Goal: Transaction & Acquisition: Book appointment/travel/reservation

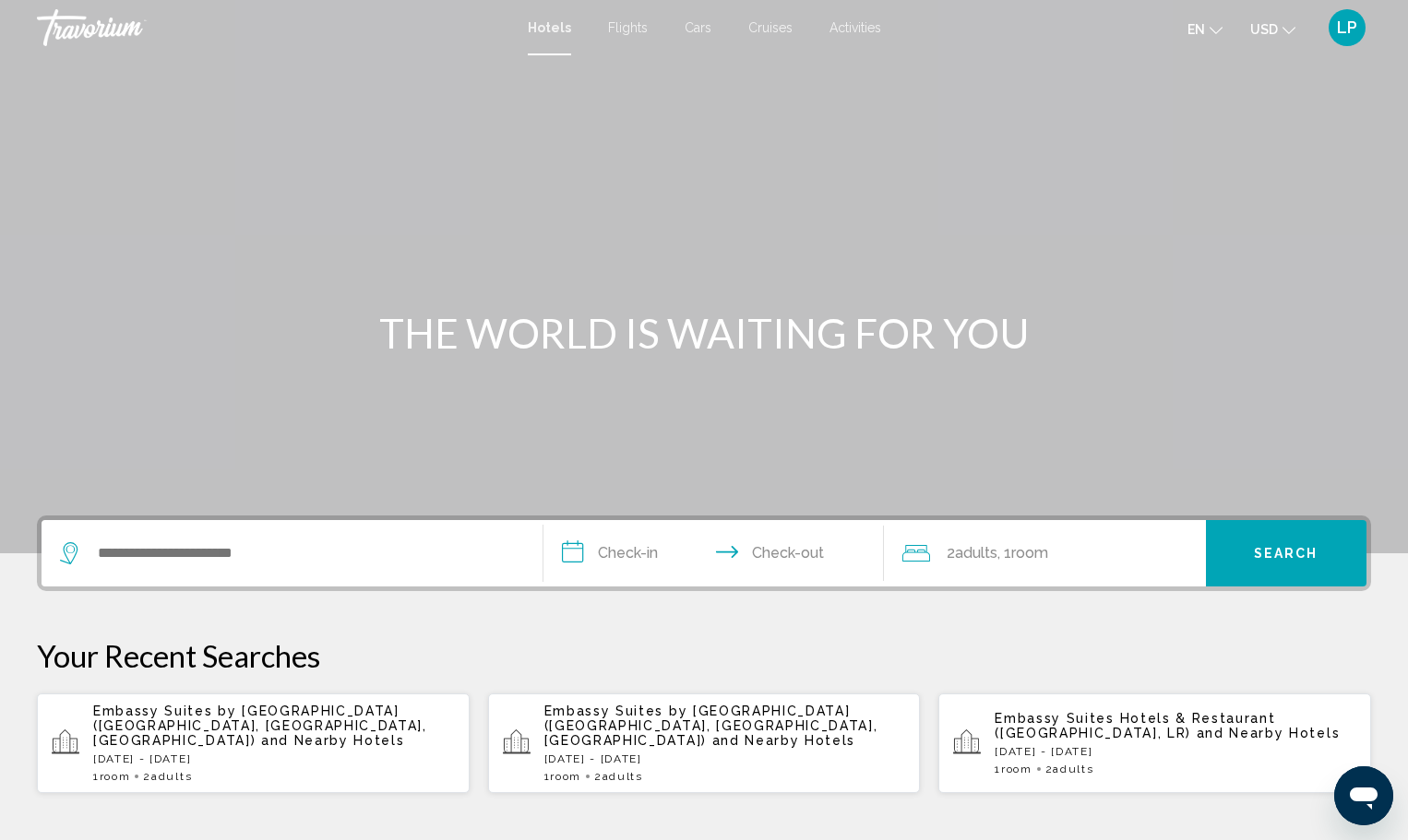
click at [626, 25] on span "Flights" at bounding box center [628, 28] width 40 height 15
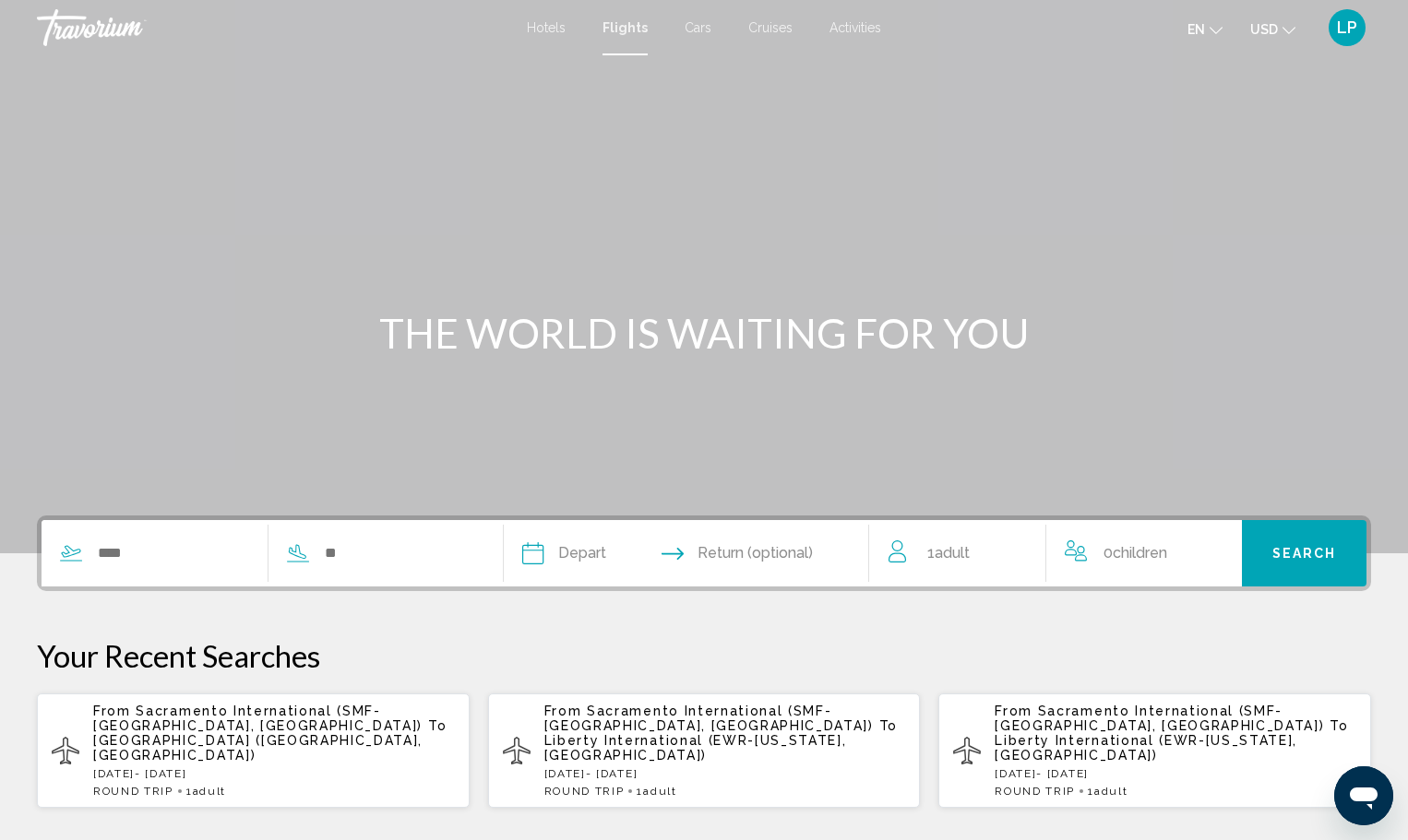
click at [436, 768] on p "[DATE] - [DATE]" at bounding box center [274, 774] width 361 height 13
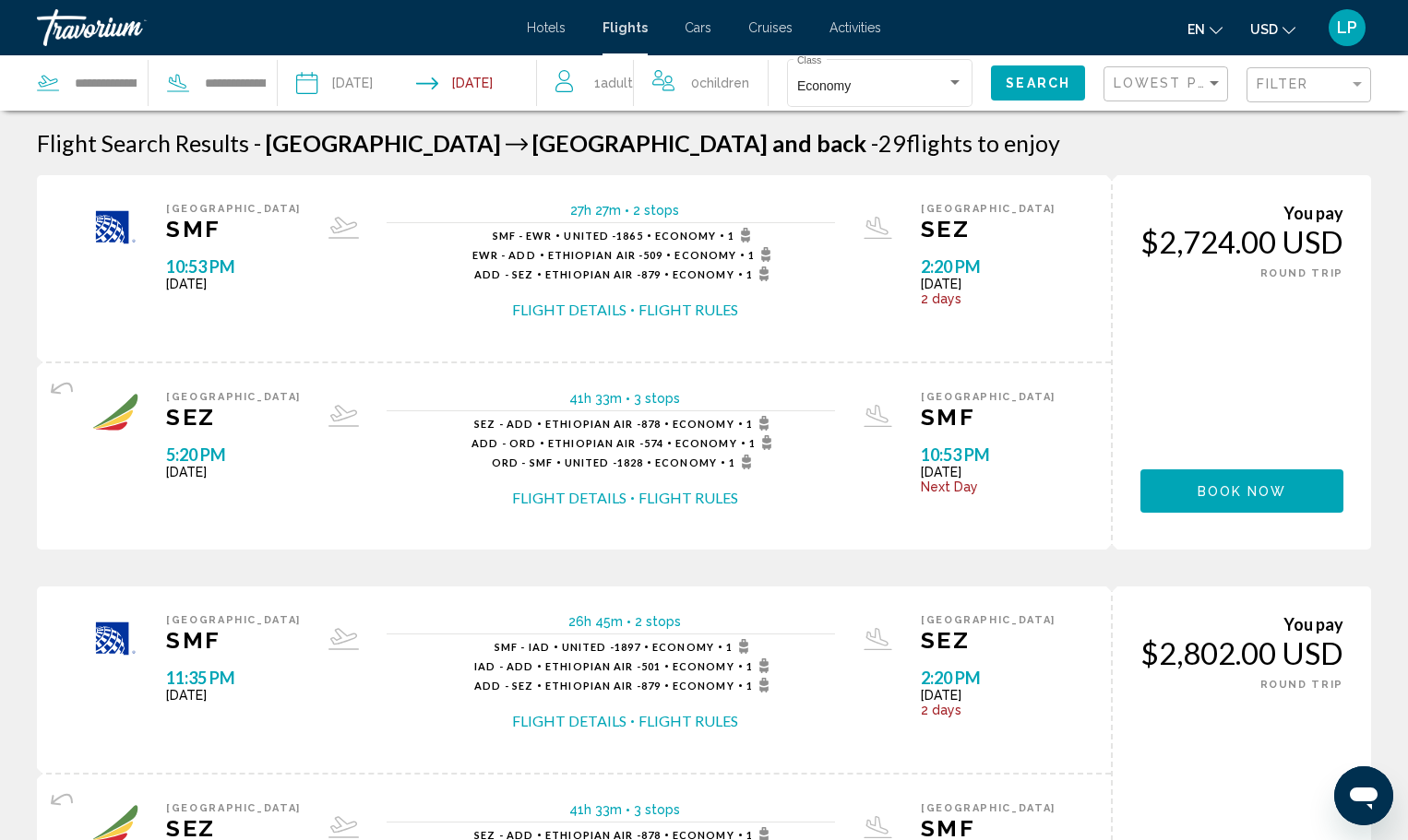
click at [585, 495] on button "Flight Details" at bounding box center [569, 499] width 115 height 21
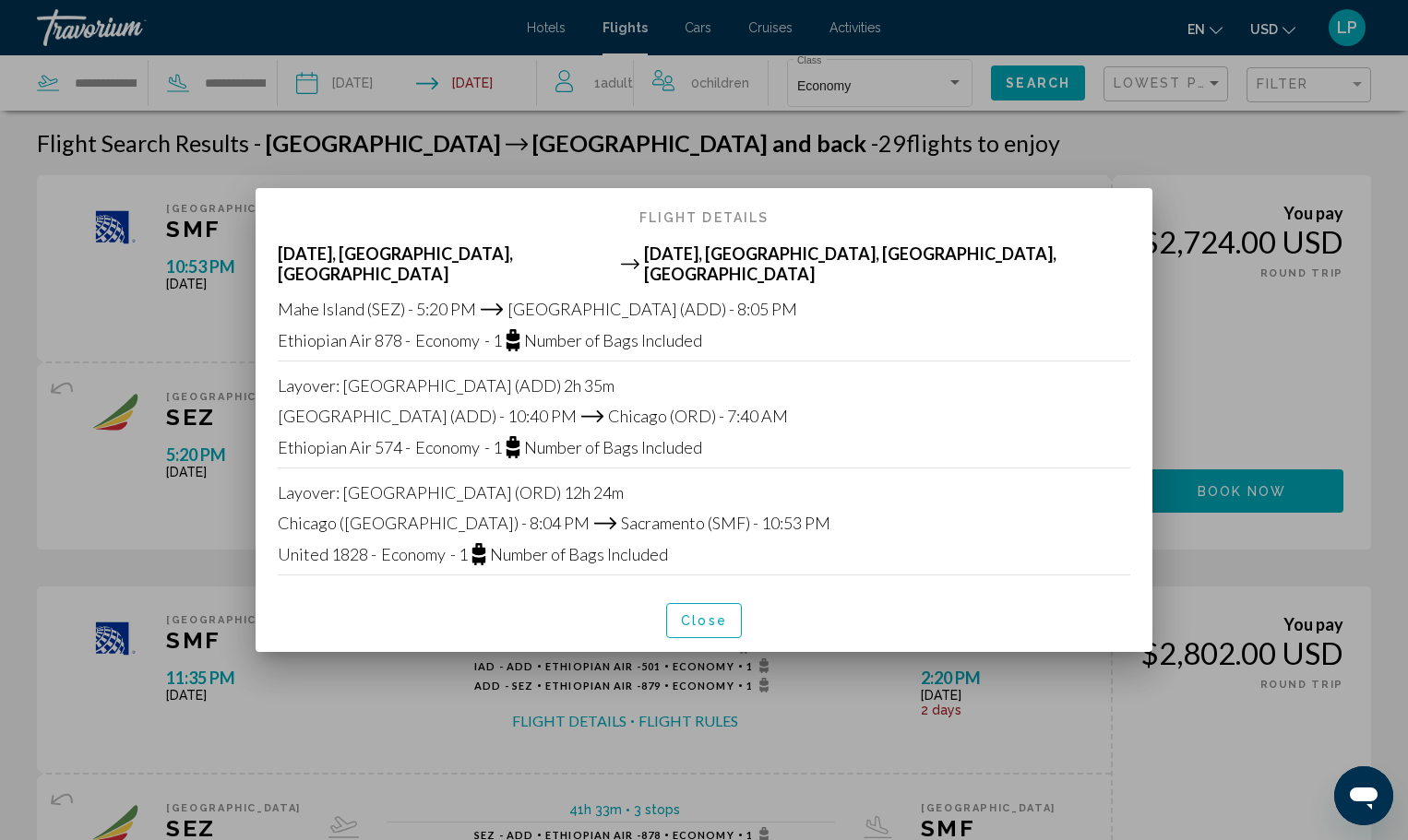
click at [1249, 345] on div at bounding box center [704, 420] width 1408 height 840
